Goal: Task Accomplishment & Management: Use online tool/utility

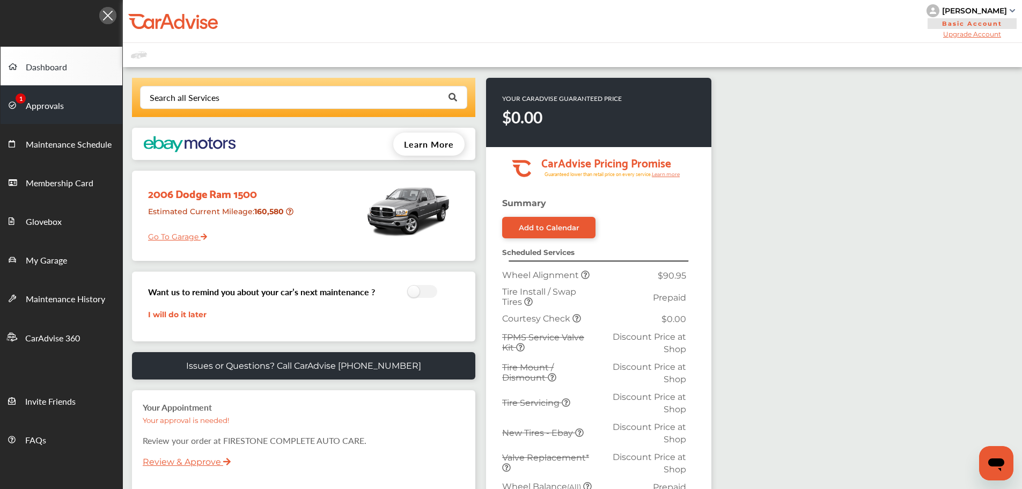
click at [38, 108] on span "Approvals" at bounding box center [45, 106] width 38 height 14
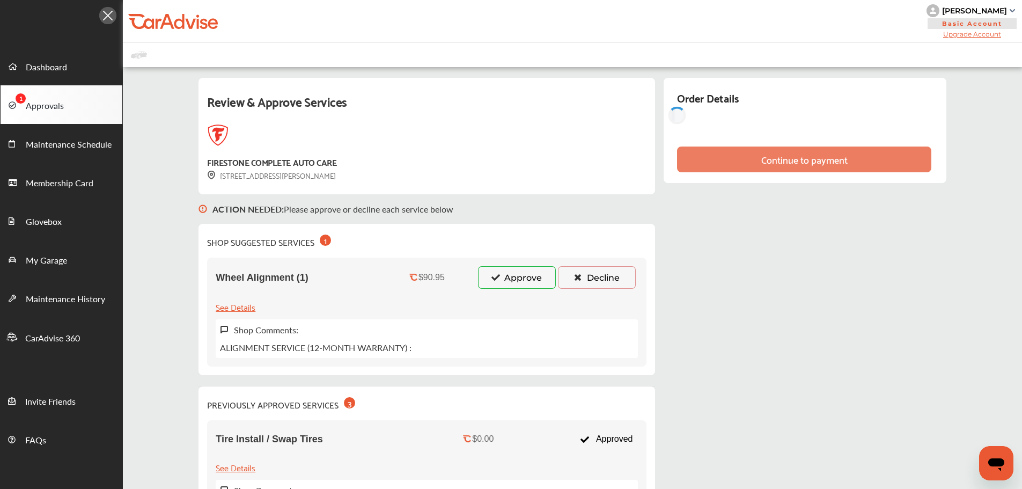
click at [500, 280] on icon at bounding box center [495, 277] width 10 height 8
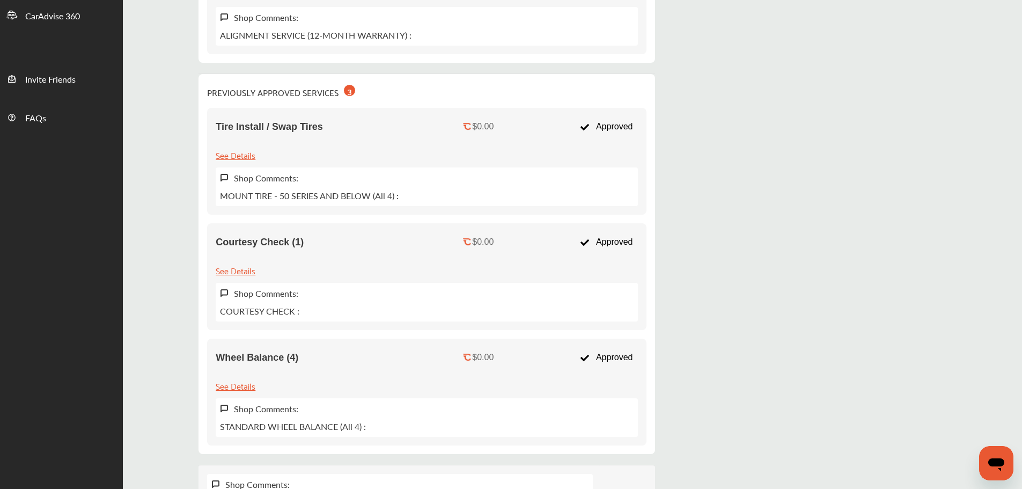
scroll to position [54, 0]
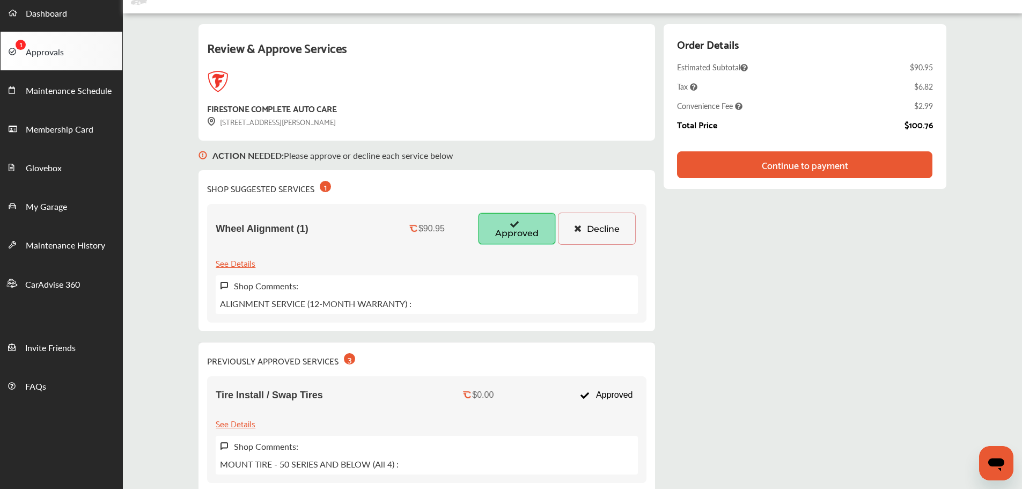
click at [855, 162] on div "Continue to payment" at bounding box center [804, 164] width 255 height 27
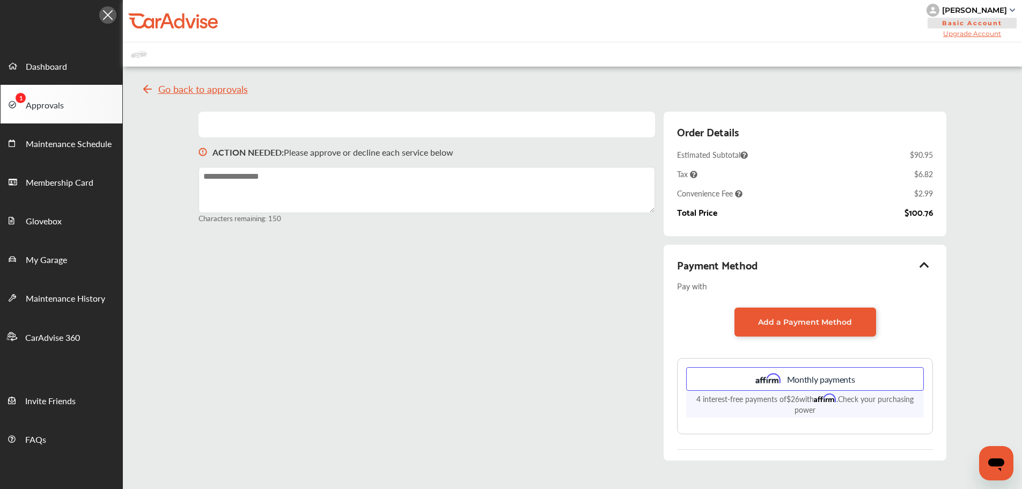
scroll to position [0, 0]
click at [764, 328] on link "Add a Payment Method" at bounding box center [805, 322] width 142 height 29
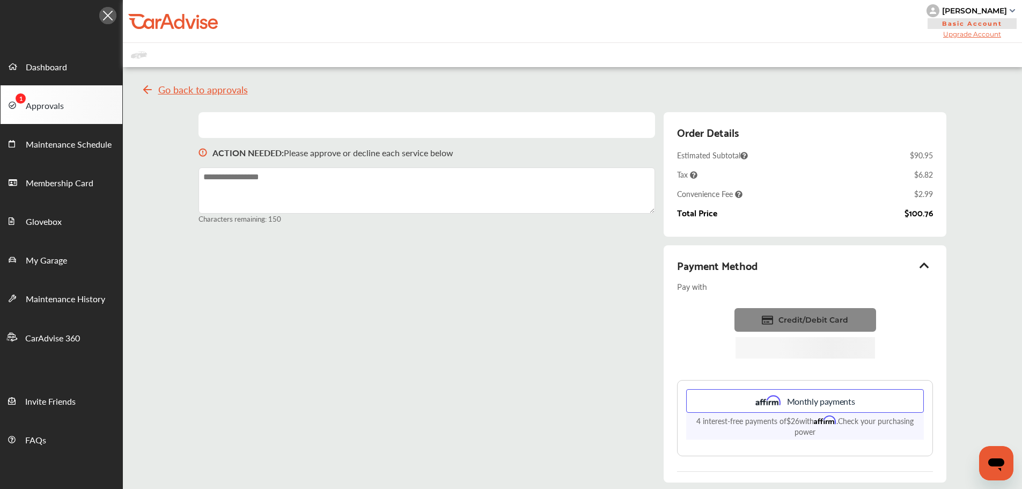
click at [788, 327] on link "Credit/Debit Card" at bounding box center [805, 320] width 142 height 24
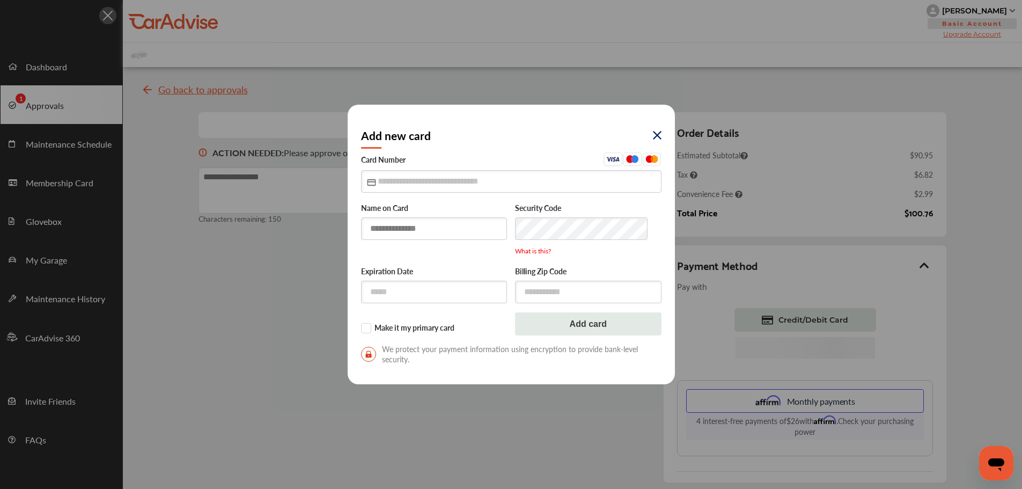
click at [418, 222] on input "text" at bounding box center [434, 228] width 146 height 22
click at [655, 135] on img at bounding box center [657, 135] width 9 height 9
